Goal: Task Accomplishment & Management: Use online tool/utility

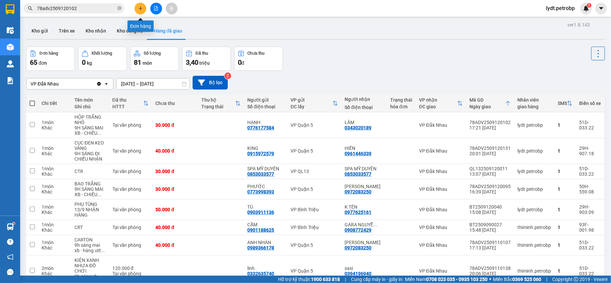
click at [141, 8] on icon "plus" at bounding box center [140, 8] width 5 height 5
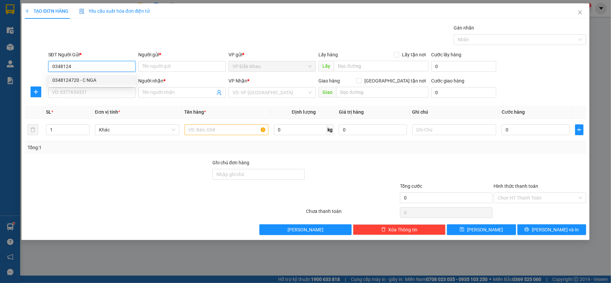
click at [93, 80] on div "0348124720 - C NGA" at bounding box center [91, 79] width 79 height 7
type input "0348124720"
type input "C NGA"
type input "0339881018"
type input "ĐÀO"
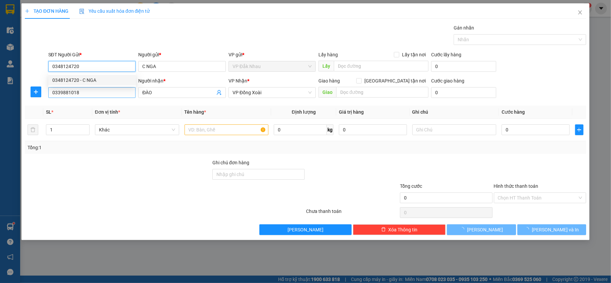
type input "30.000"
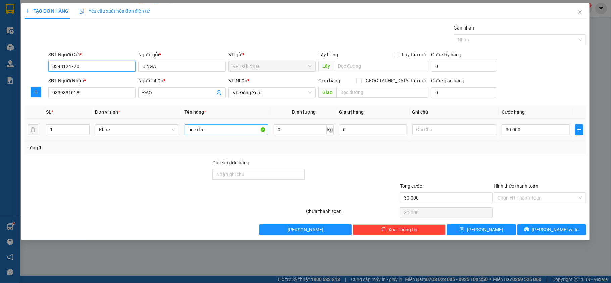
type input "0348124720"
click at [211, 131] on input "bọc đen" at bounding box center [226, 129] width 84 height 11
type input "bao trái cây"
click at [527, 126] on input "30.000" at bounding box center [535, 129] width 68 height 11
type input "0"
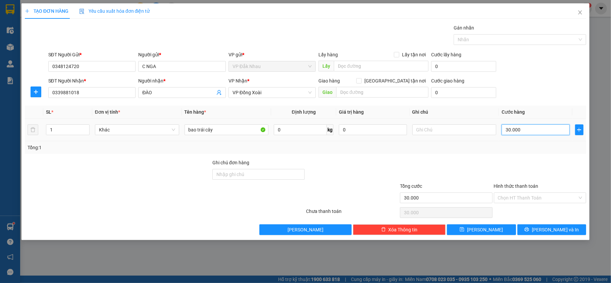
type input "0"
type input "4"
type input "04"
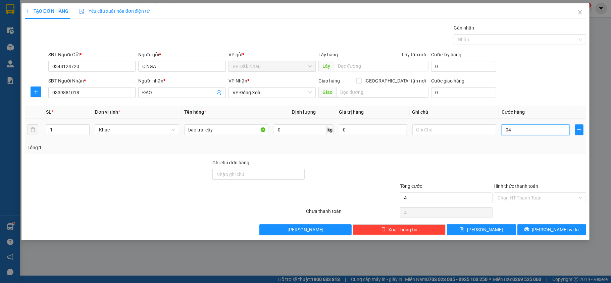
type input "40"
type input "040"
type input "40.000"
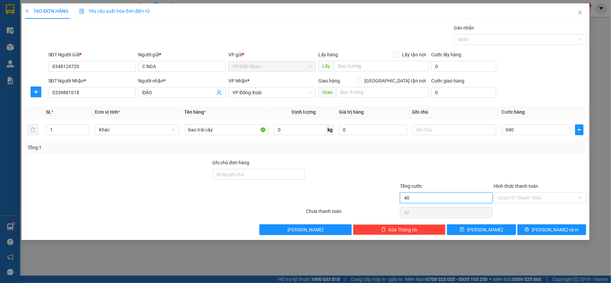
type input "40.000"
click at [447, 196] on input "40.000" at bounding box center [446, 197] width 93 height 11
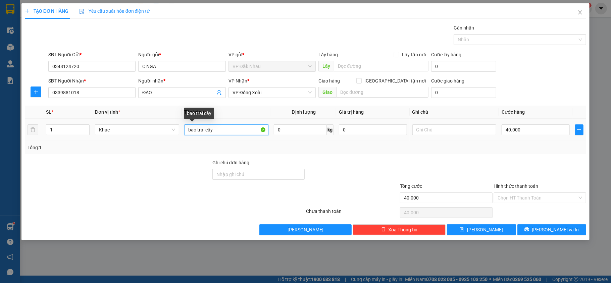
click at [226, 129] on input "bao trái cây" at bounding box center [226, 129] width 84 height 11
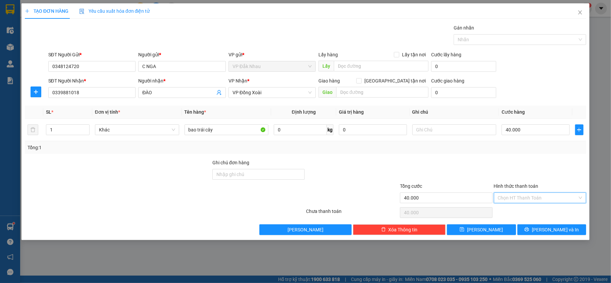
click at [500, 200] on input "Hình thức thanh toán" at bounding box center [538, 198] width 80 height 10
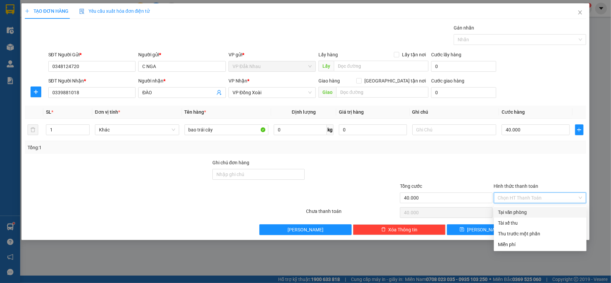
click at [499, 211] on div "Tại văn phòng" at bounding box center [540, 212] width 84 height 7
type input "0"
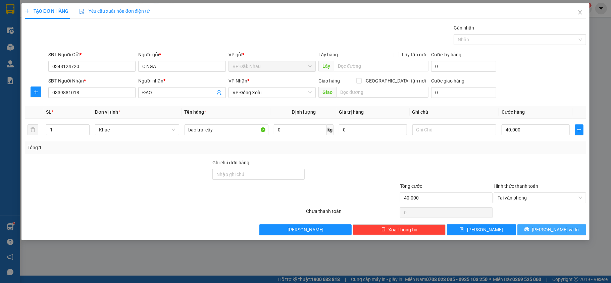
click at [529, 232] on span "printer" at bounding box center [526, 229] width 5 height 5
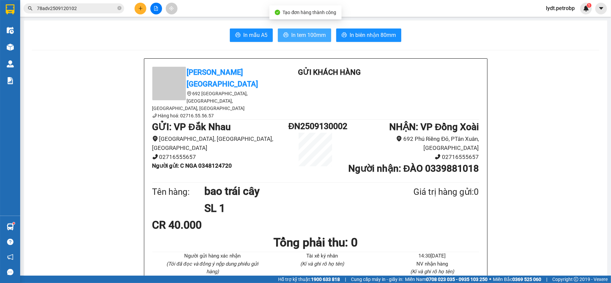
click at [302, 36] on span "In tem 100mm" at bounding box center [308, 35] width 35 height 8
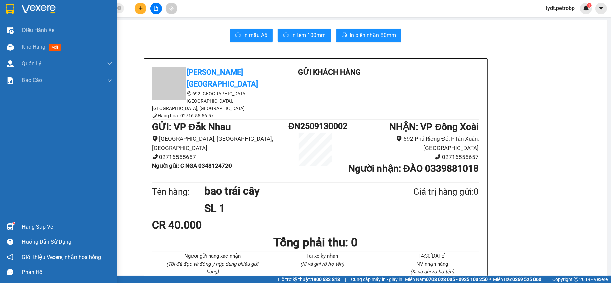
click at [20, 226] on div "Hàng sắp về" at bounding box center [58, 226] width 117 height 15
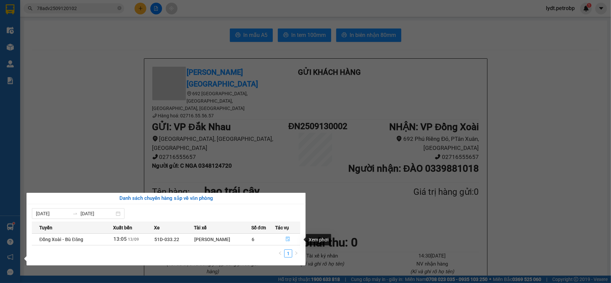
click at [277, 239] on button "button" at bounding box center [287, 239] width 24 height 11
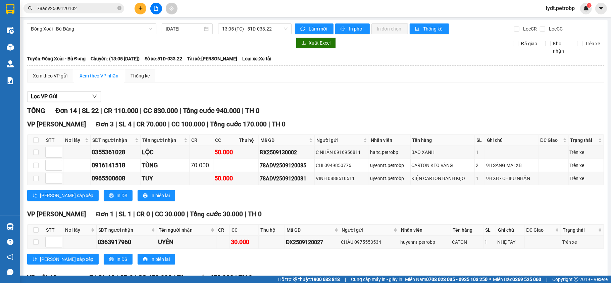
click at [567, 6] on span "lydt.petrobp" at bounding box center [560, 8] width 40 height 8
click at [550, 16] on li "Đăng xuất" at bounding box center [560, 20] width 43 height 11
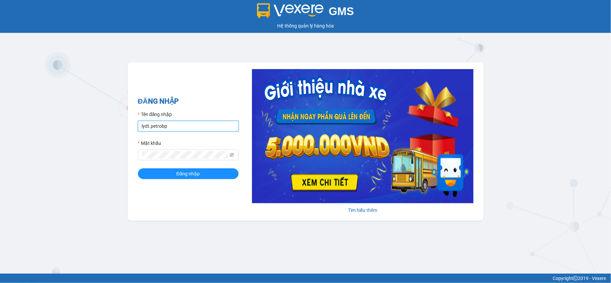
click at [187, 123] on input "lydt.petrobp" at bounding box center [188, 126] width 101 height 11
type input "thiminh.petrobp"
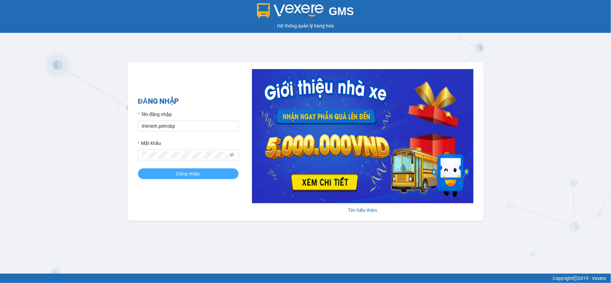
click at [195, 173] on span "Đăng nhập" at bounding box center [187, 173] width 23 height 7
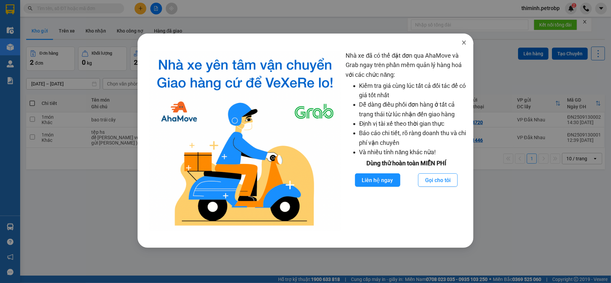
click at [465, 43] on icon "close" at bounding box center [463, 42] width 5 height 5
